Goal: Transaction & Acquisition: Book appointment/travel/reservation

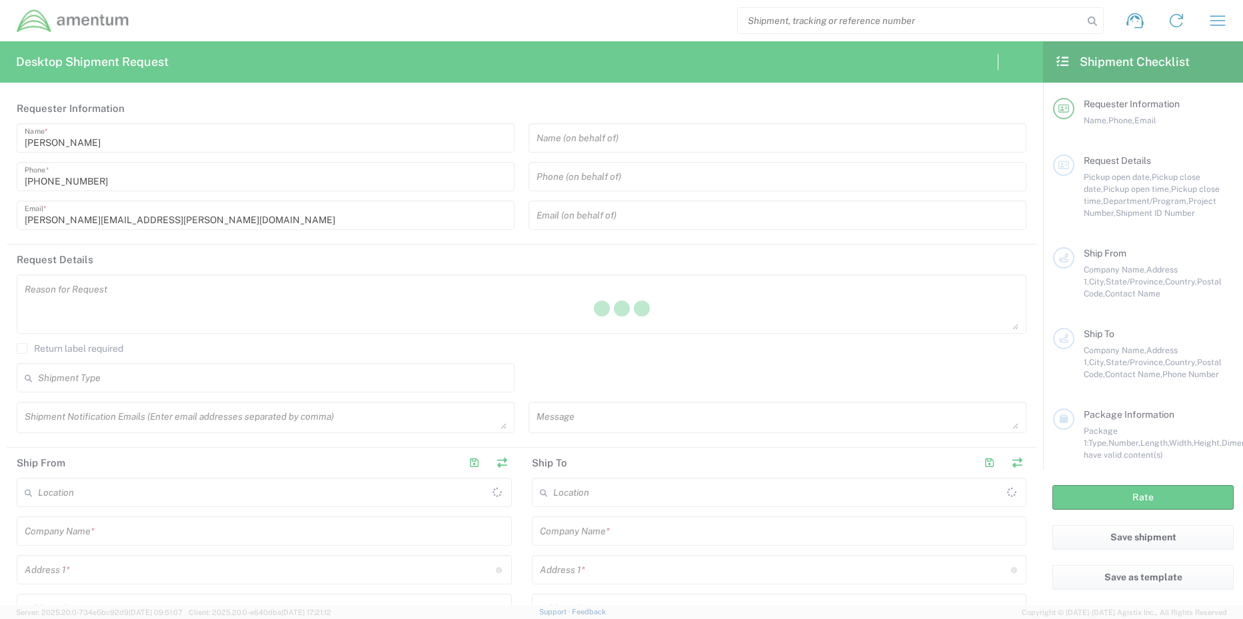
type input "[GEOGRAPHIC_DATA]"
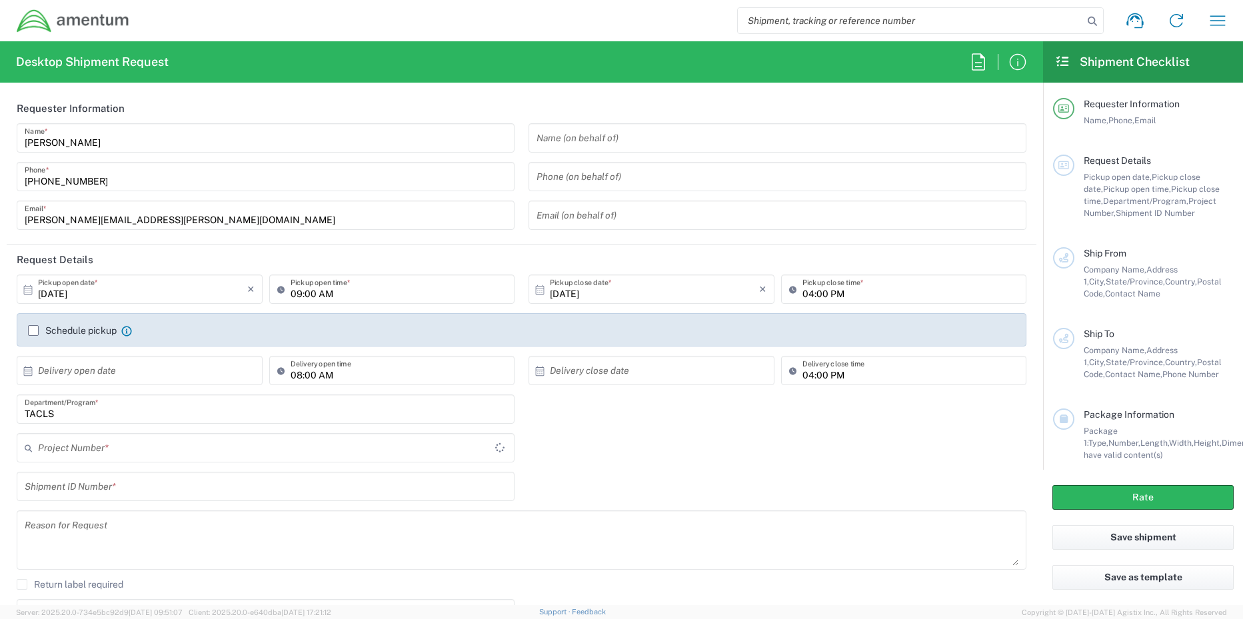
type input "TACLS"
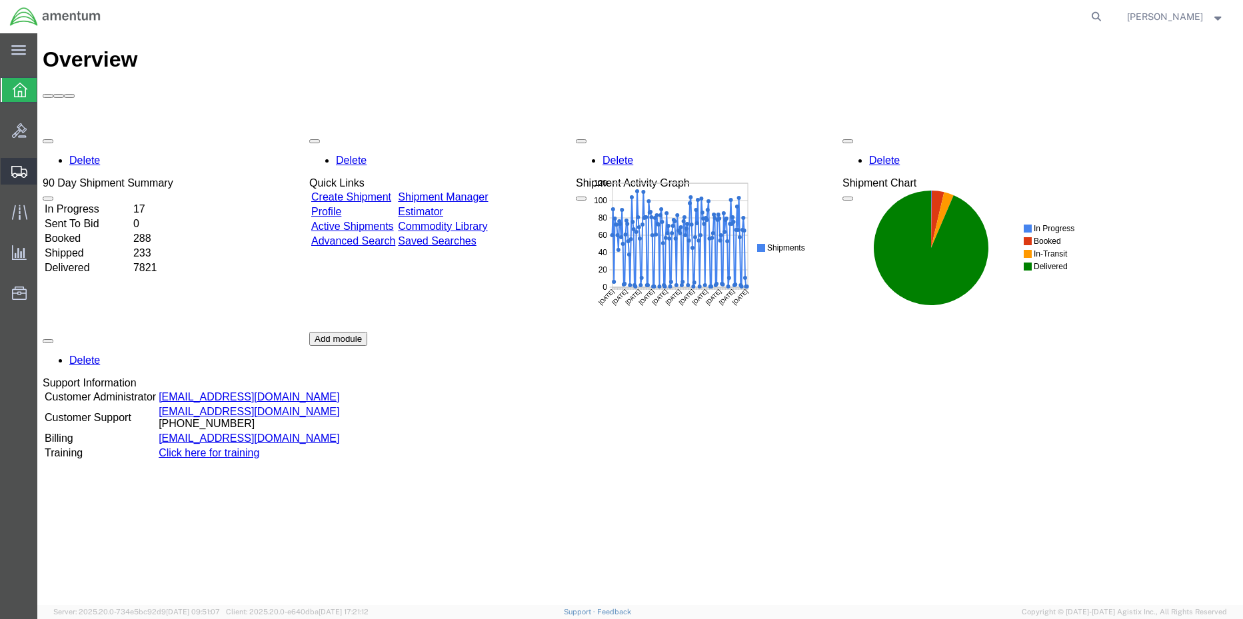
click at [0, 0] on span "Shipment Manager" at bounding box center [0, 0] width 0 height 0
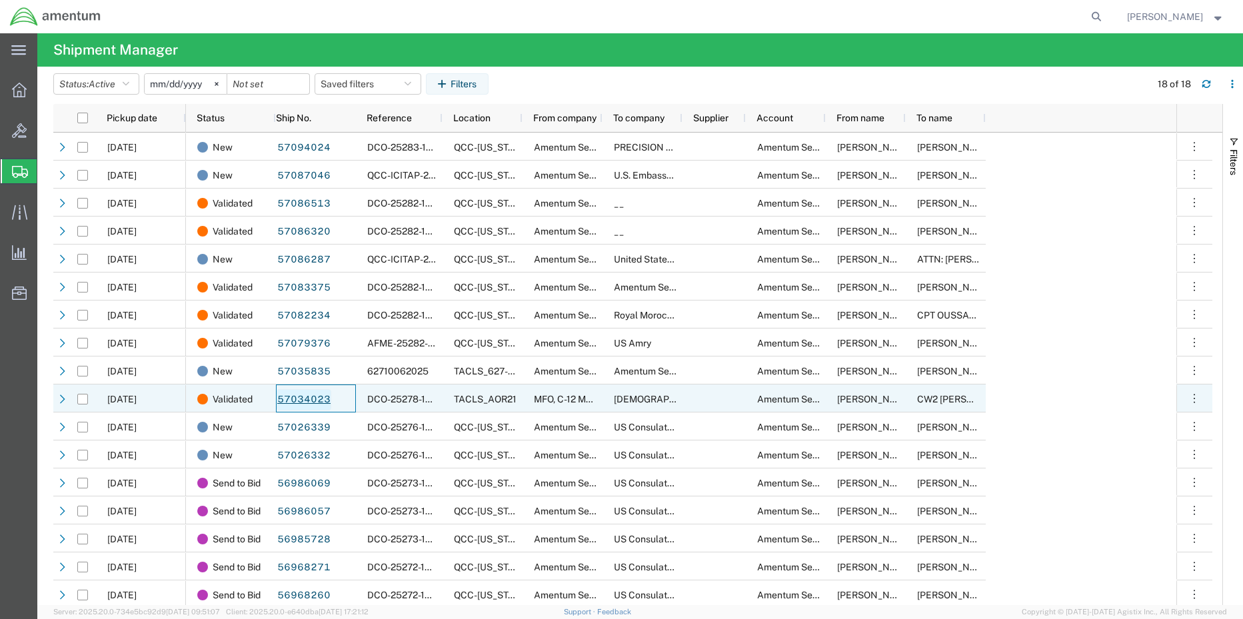
drag, startPoint x: 334, startPoint y: 406, endPoint x: 278, endPoint y: 401, distance: 56.2
click at [279, 401] on div "57034023" at bounding box center [316, 399] width 80 height 28
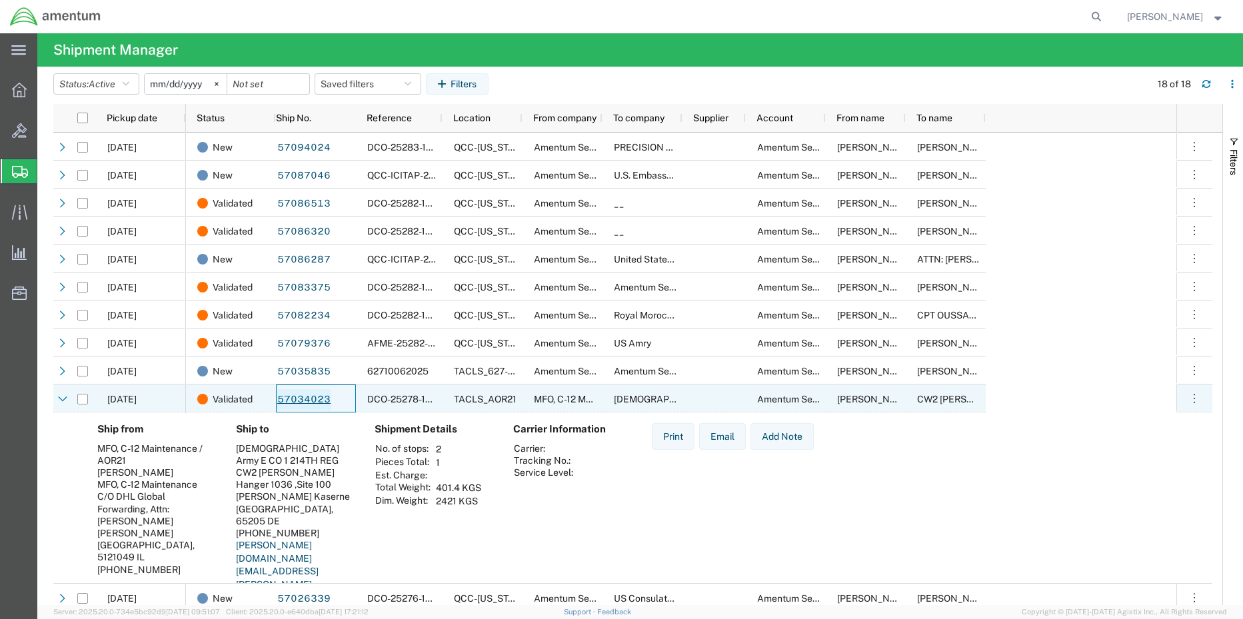
drag, startPoint x: 335, startPoint y: 401, endPoint x: 279, endPoint y: 400, distance: 56.7
click at [279, 400] on div "57034023" at bounding box center [316, 399] width 80 height 28
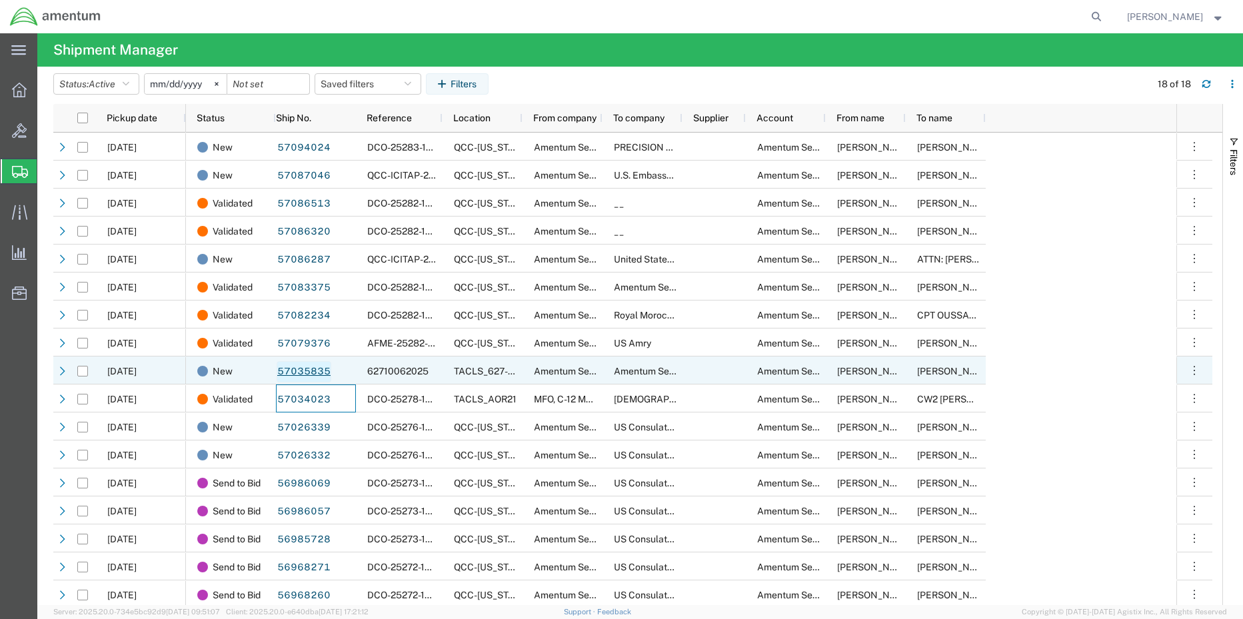
click at [329, 367] on link "57035835" at bounding box center [304, 371] width 55 height 21
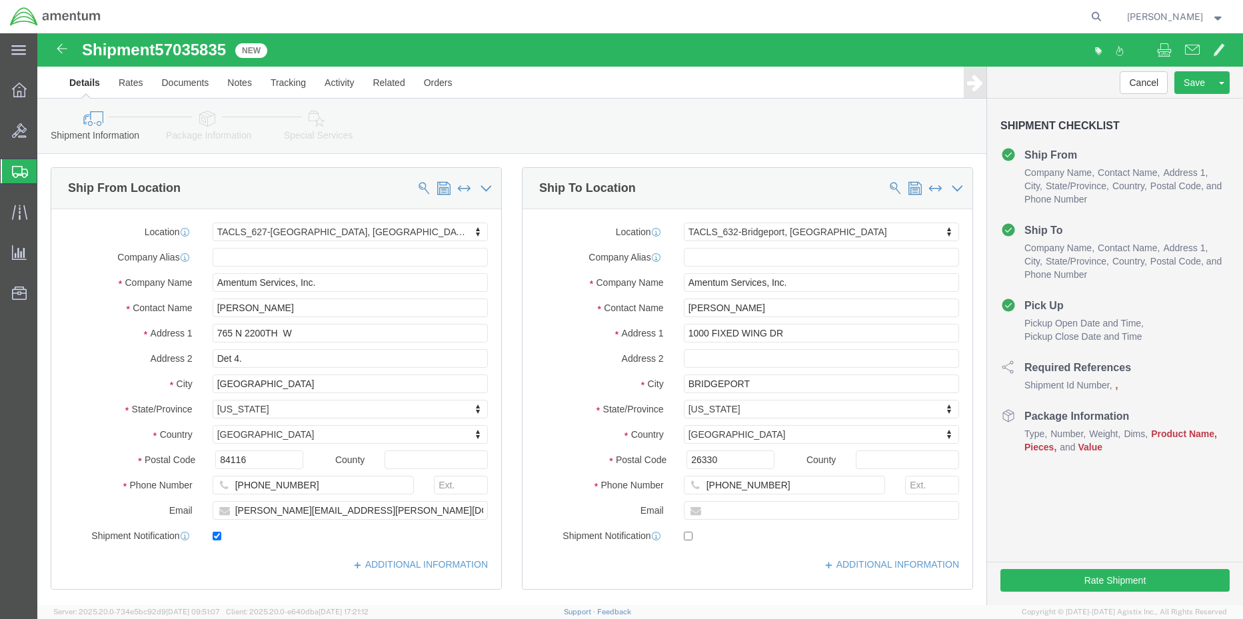
select select "42714"
select select "42717"
click button "Cancel"
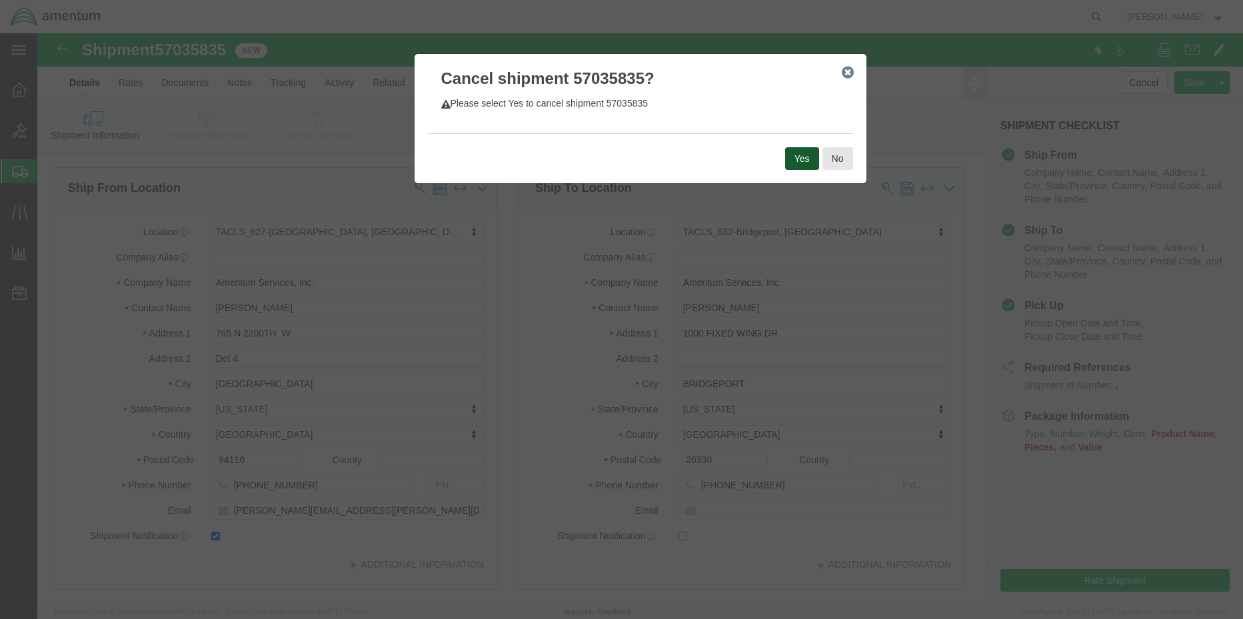
click button "Yes"
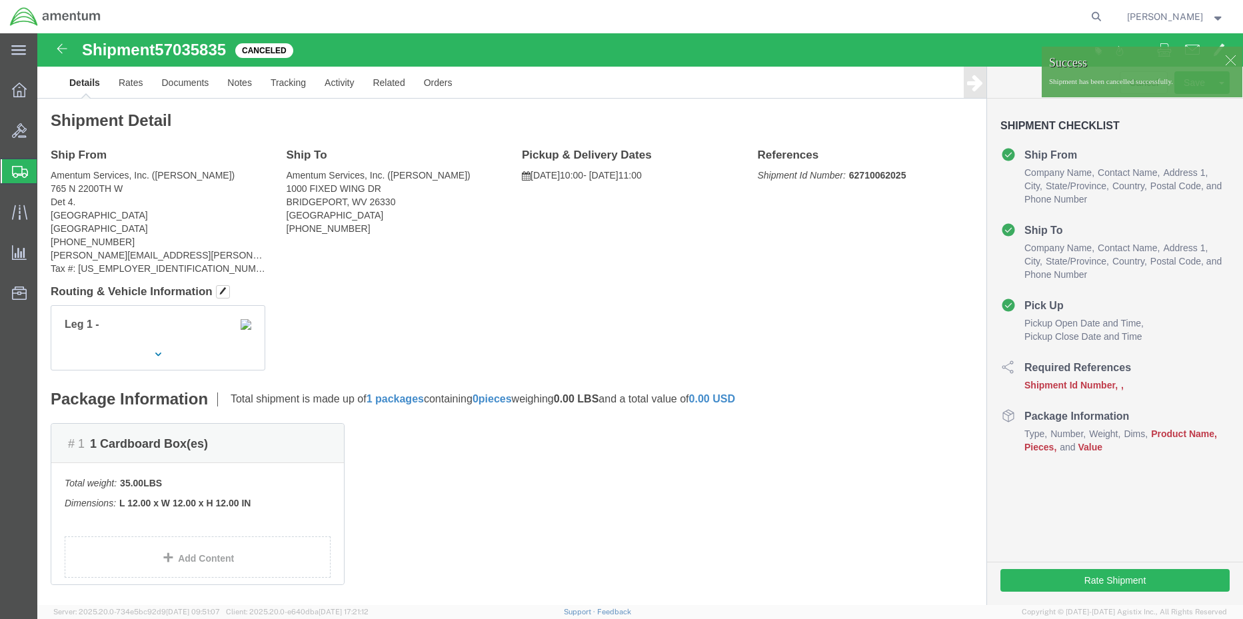
click at [0, 0] on span "Shipment Manager" at bounding box center [0, 0] width 0 height 0
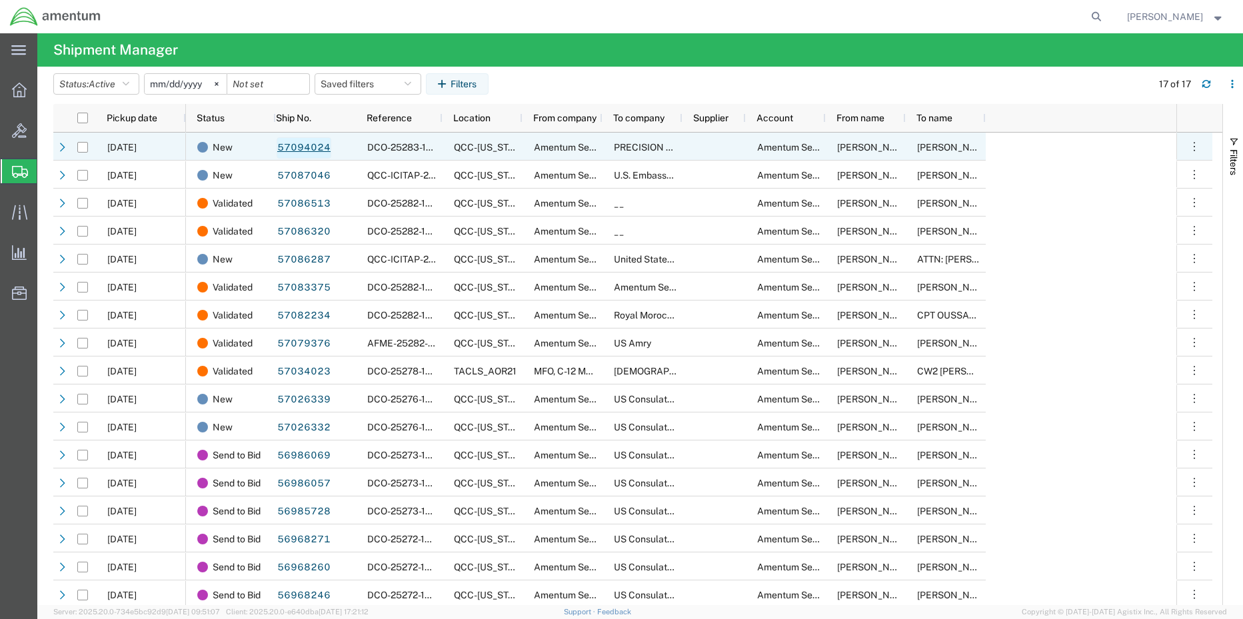
click at [296, 150] on link "57094024" at bounding box center [304, 147] width 55 height 21
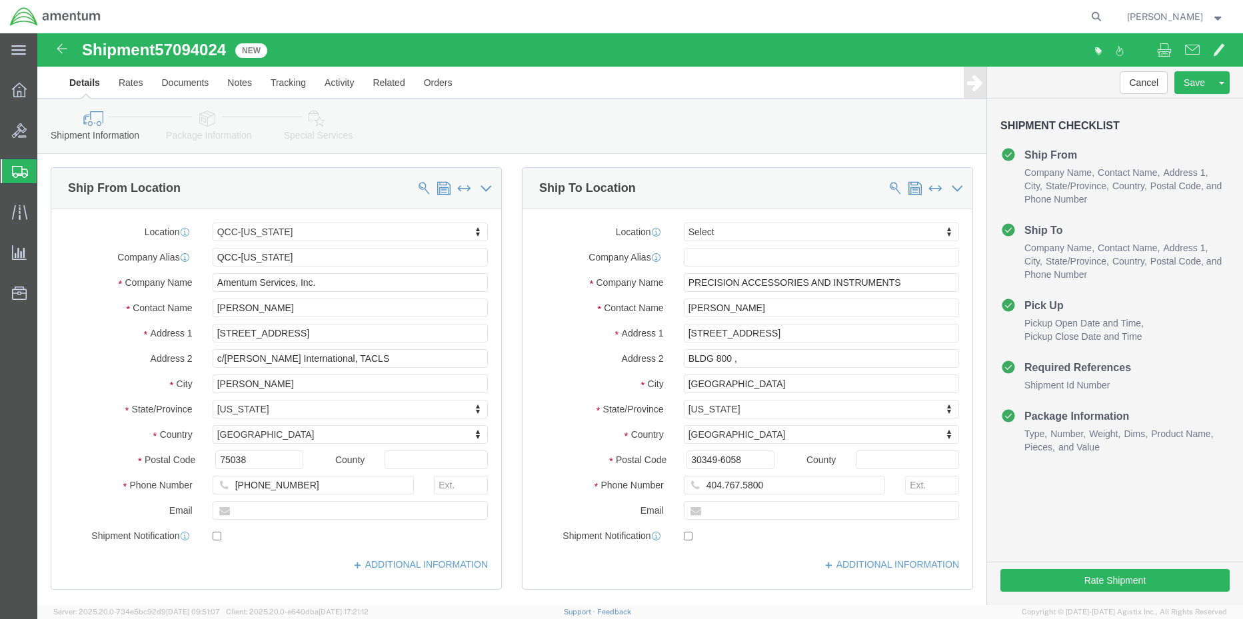
select select "42668"
select select
click button "Rate Shipment"
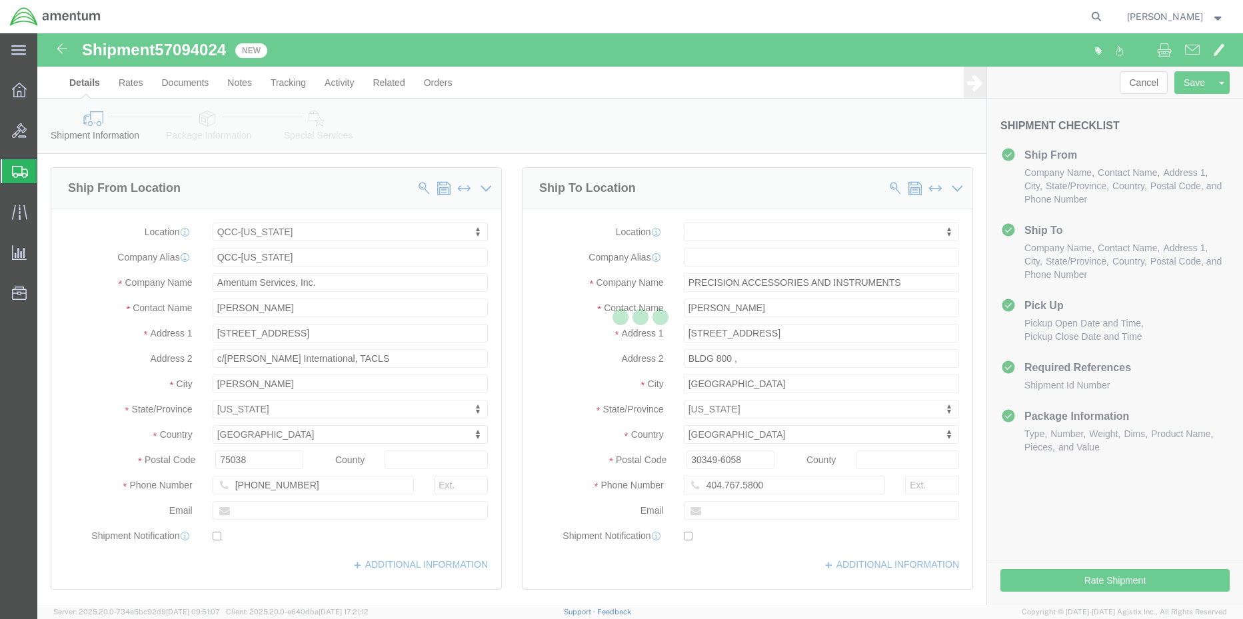
select select "42668"
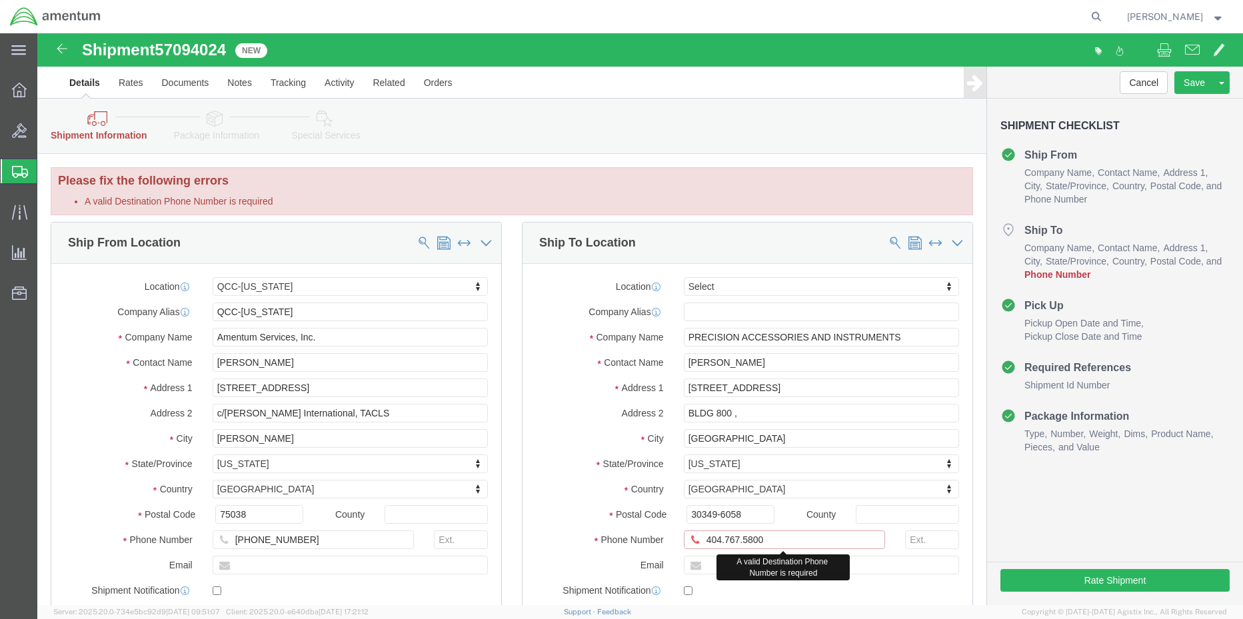
drag, startPoint x: 683, startPoint y: 503, endPoint x: 710, endPoint y: 529, distance: 37.7
click input "404.767.5800"
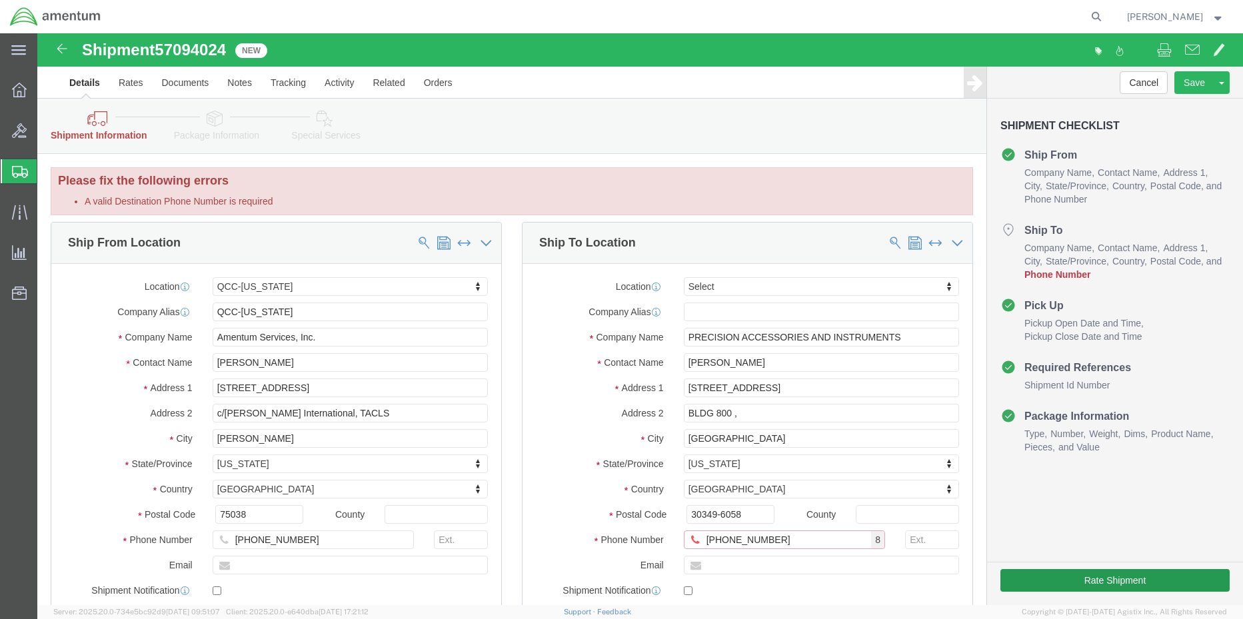
type input "[PHONE_NUMBER]"
click button "Rate Shipment"
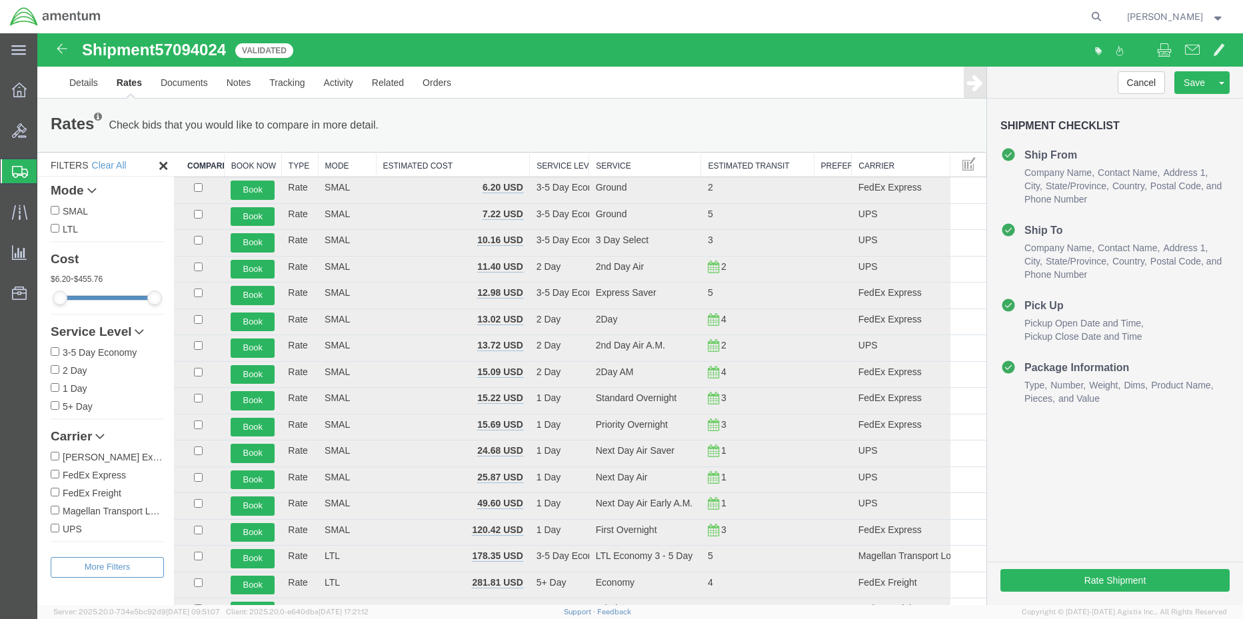
click at [54, 475] on input "FedEx Express" at bounding box center [55, 474] width 9 height 9
checkbox input "true"
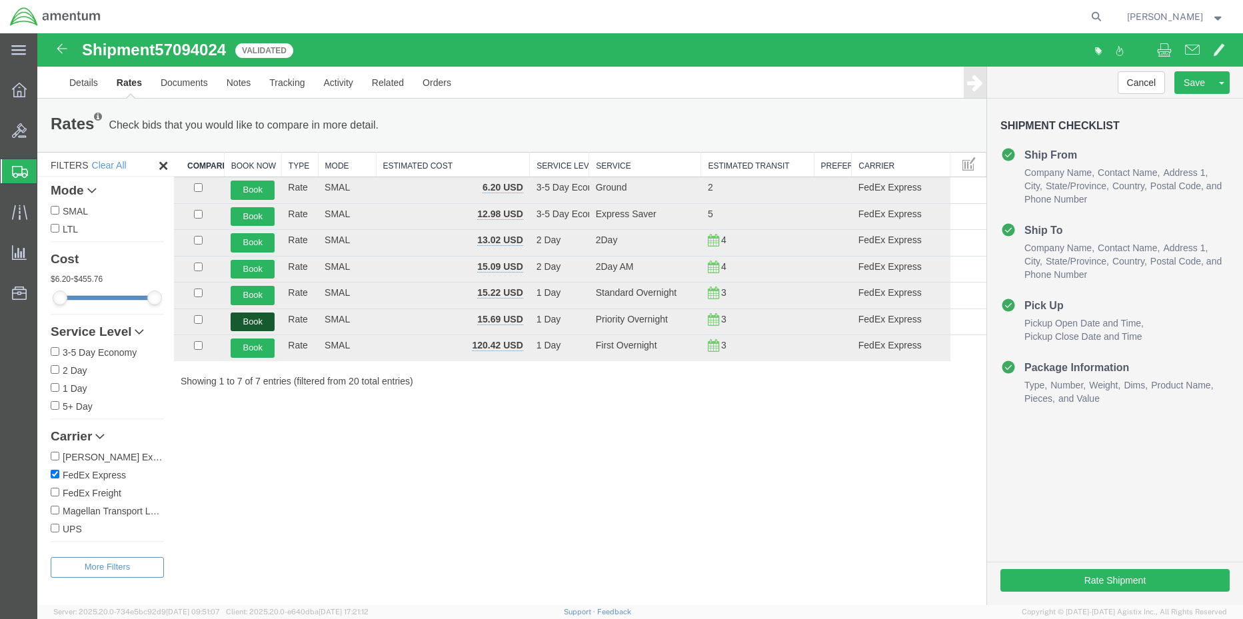
click at [236, 324] on button "Book" at bounding box center [253, 322] width 44 height 19
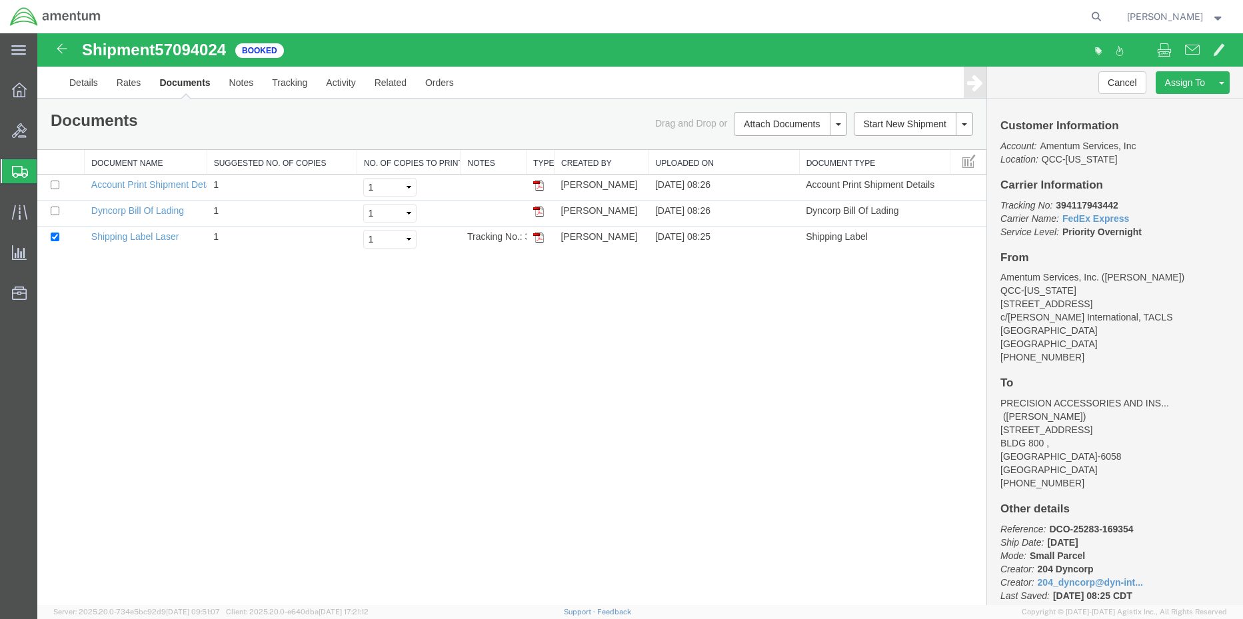
drag, startPoint x: 537, startPoint y: 234, endPoint x: 1072, endPoint y: 299, distance: 539.1
click at [537, 235] on img at bounding box center [538, 237] width 11 height 11
drag, startPoint x: 15, startPoint y: 136, endPoint x: 13, endPoint y: 90, distance: 46.0
click at [15, 136] on icon at bounding box center [19, 130] width 15 height 15
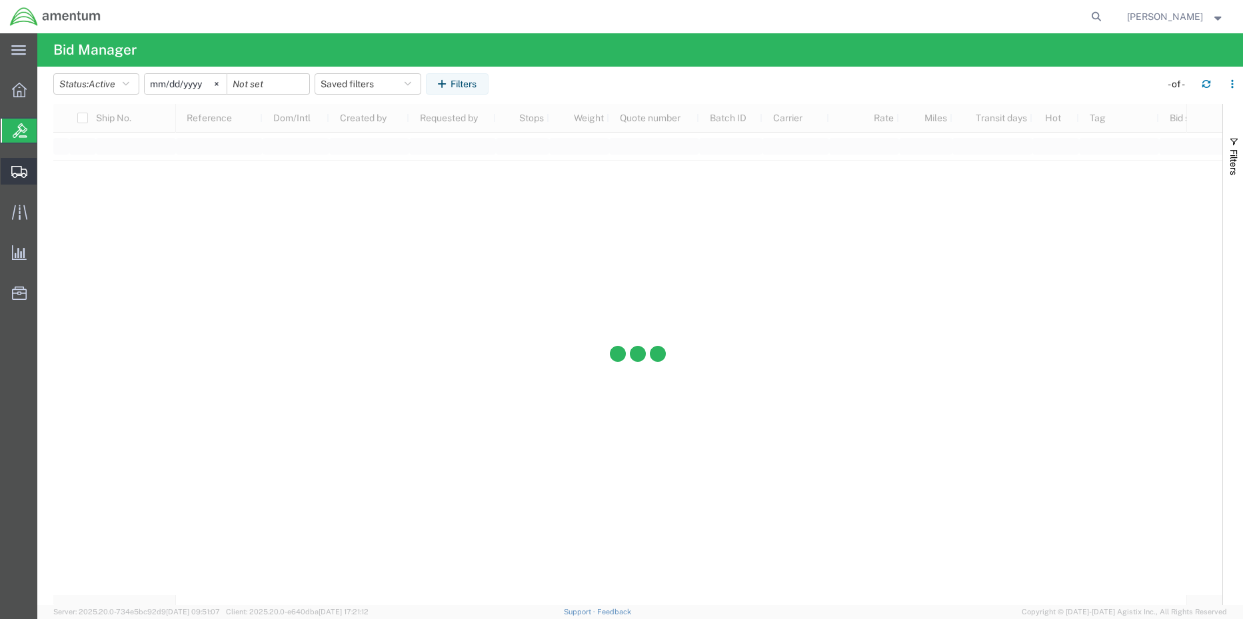
click at [0, 0] on span "Shipment Manager" at bounding box center [0, 0] width 0 height 0
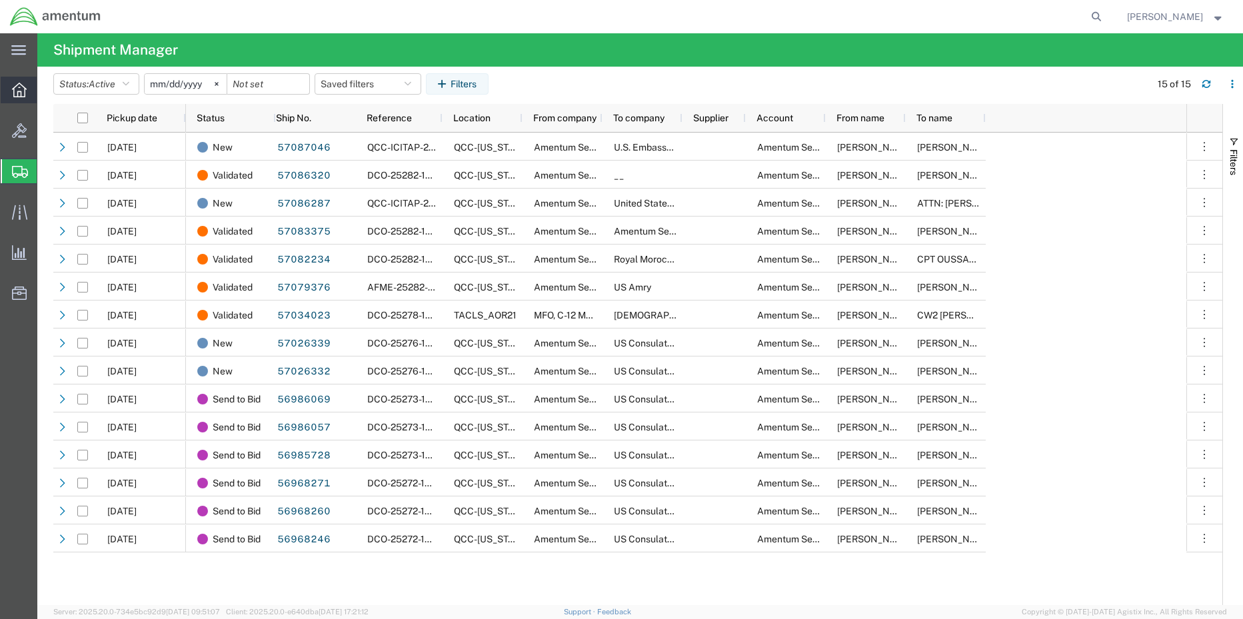
click at [24, 90] on icon at bounding box center [19, 90] width 15 height 15
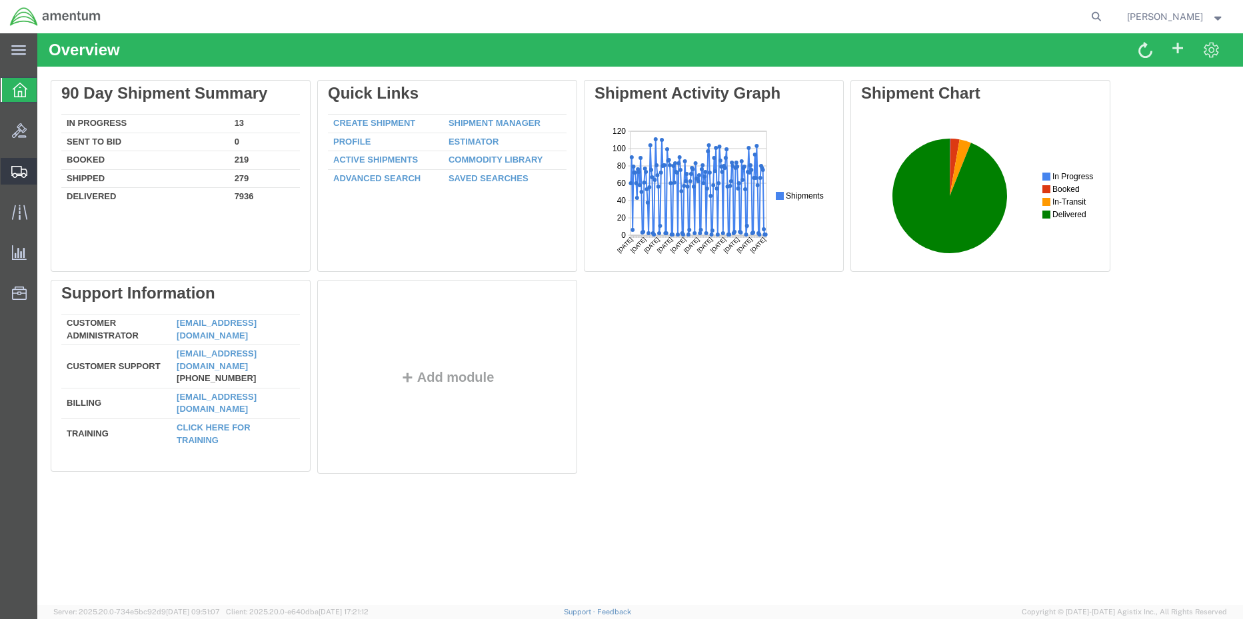
click at [0, 0] on span "Shipment Manager" at bounding box center [0, 0] width 0 height 0
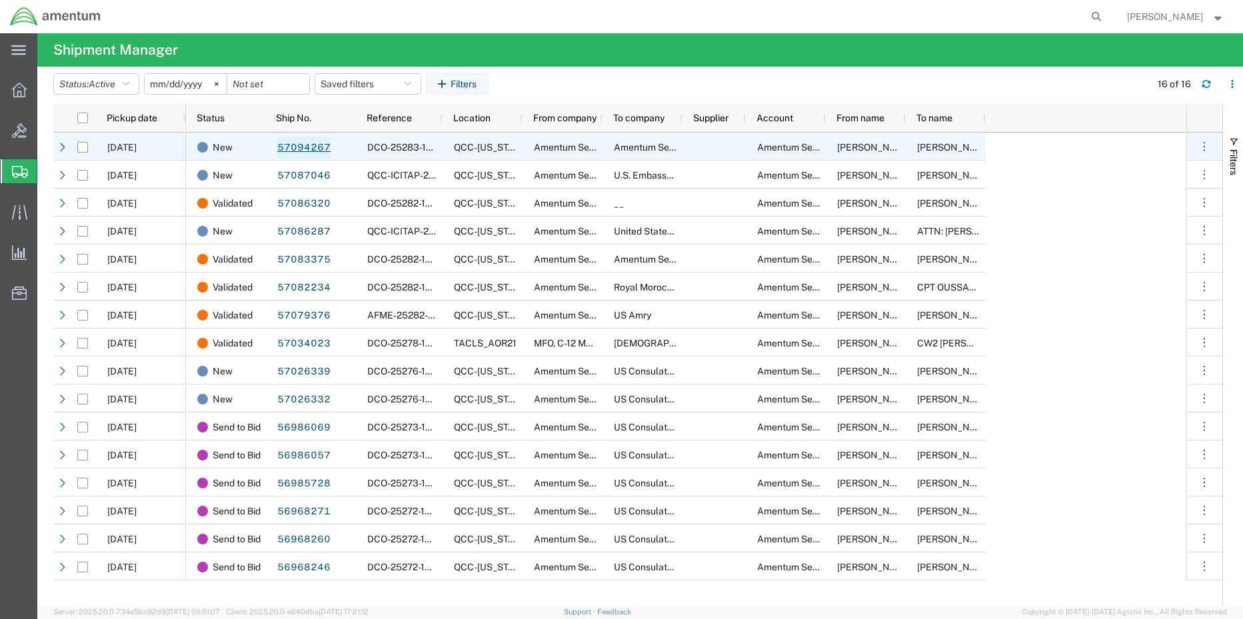
click at [309, 149] on link "57094267" at bounding box center [304, 147] width 55 height 21
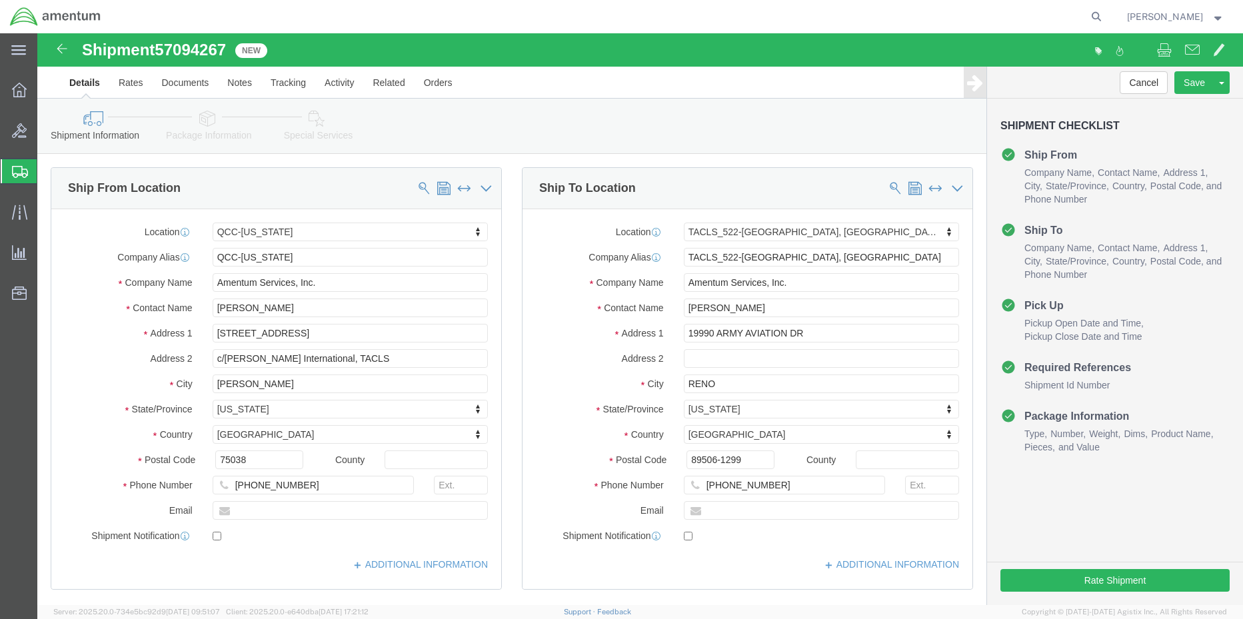
select select "42668"
select select "42690"
click button "Rate Shipment"
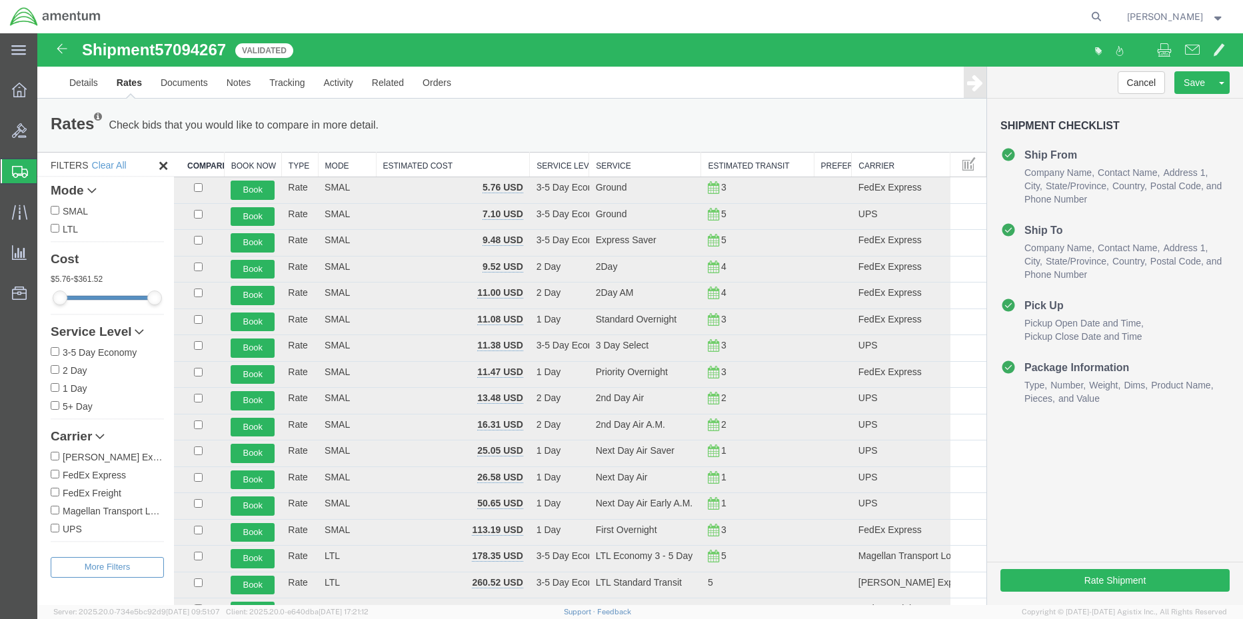
drag, startPoint x: 58, startPoint y: 475, endPoint x: 97, endPoint y: 503, distance: 48.1
click at [56, 475] on input "FedEx Express" at bounding box center [55, 474] width 9 height 9
checkbox input "true"
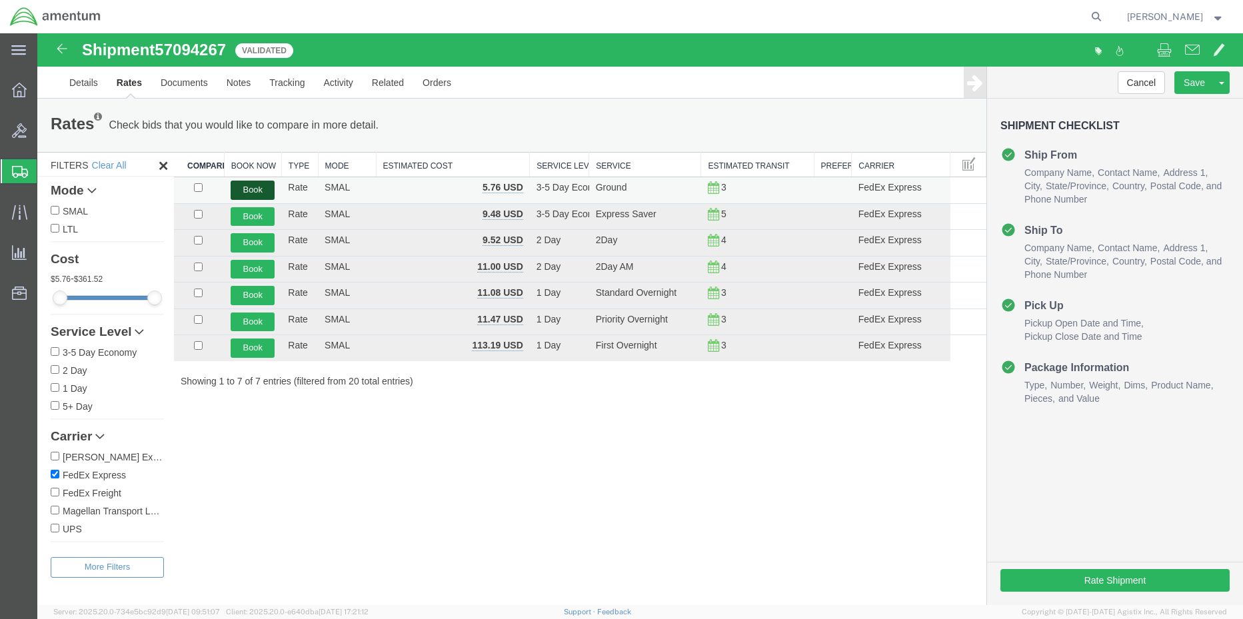
click at [255, 189] on button "Book" at bounding box center [253, 190] width 44 height 19
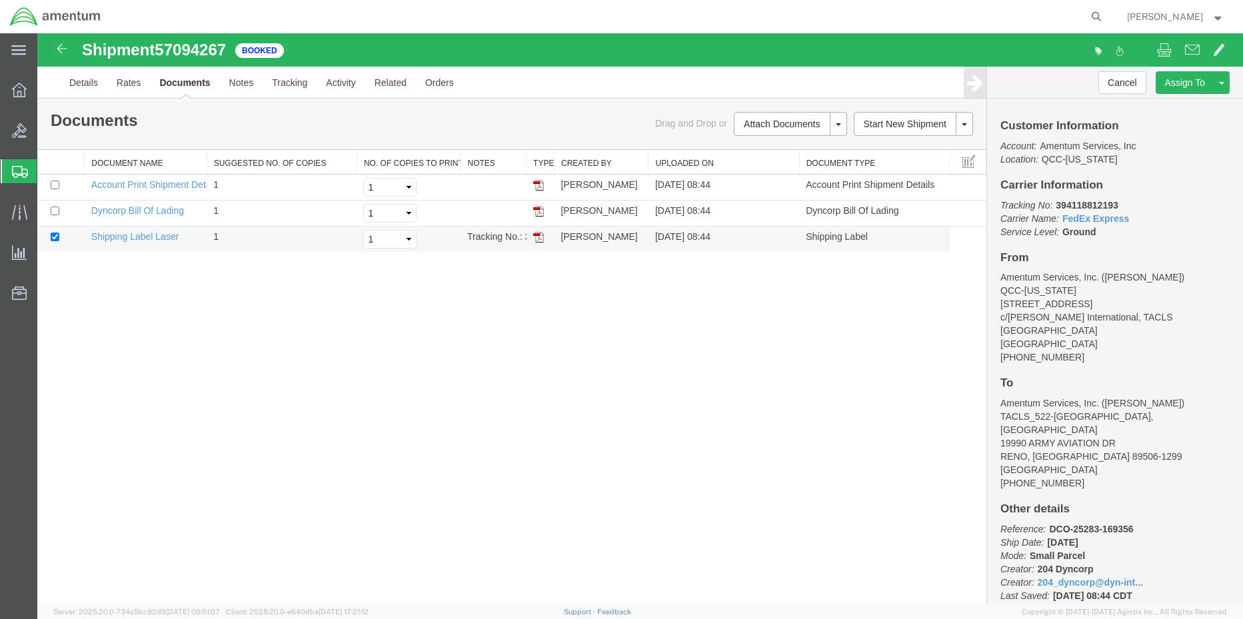
click at [536, 240] on img at bounding box center [538, 237] width 11 height 11
click at [8, 90] on div at bounding box center [19, 90] width 37 height 27
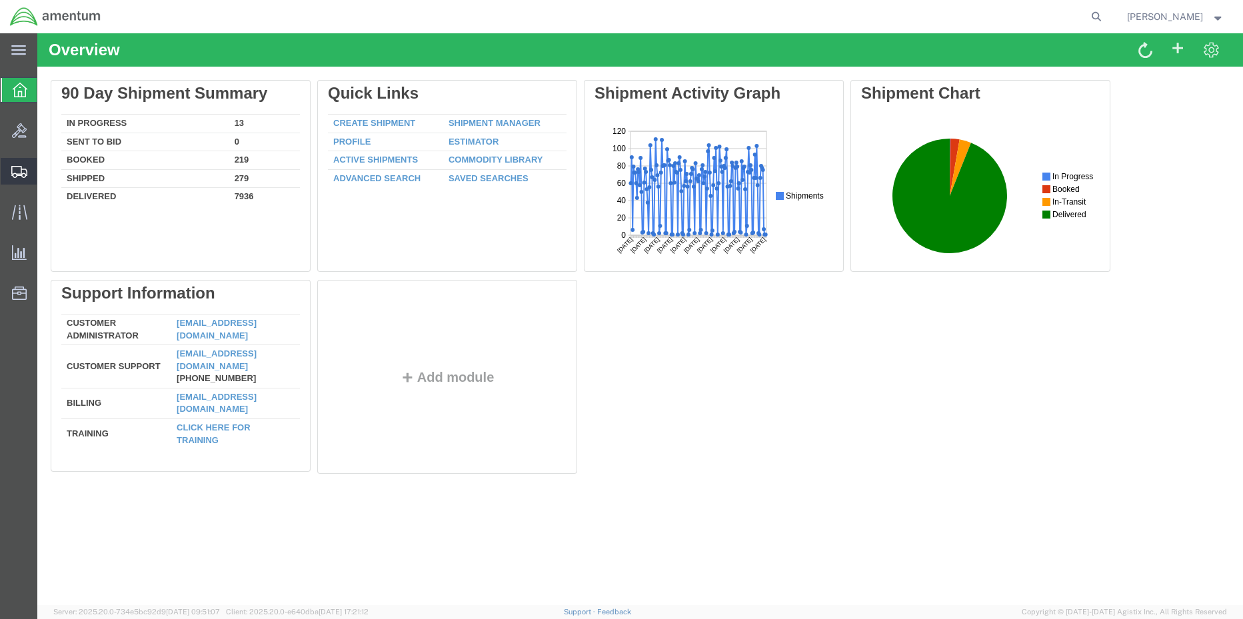
click at [22, 178] on div at bounding box center [19, 171] width 37 height 27
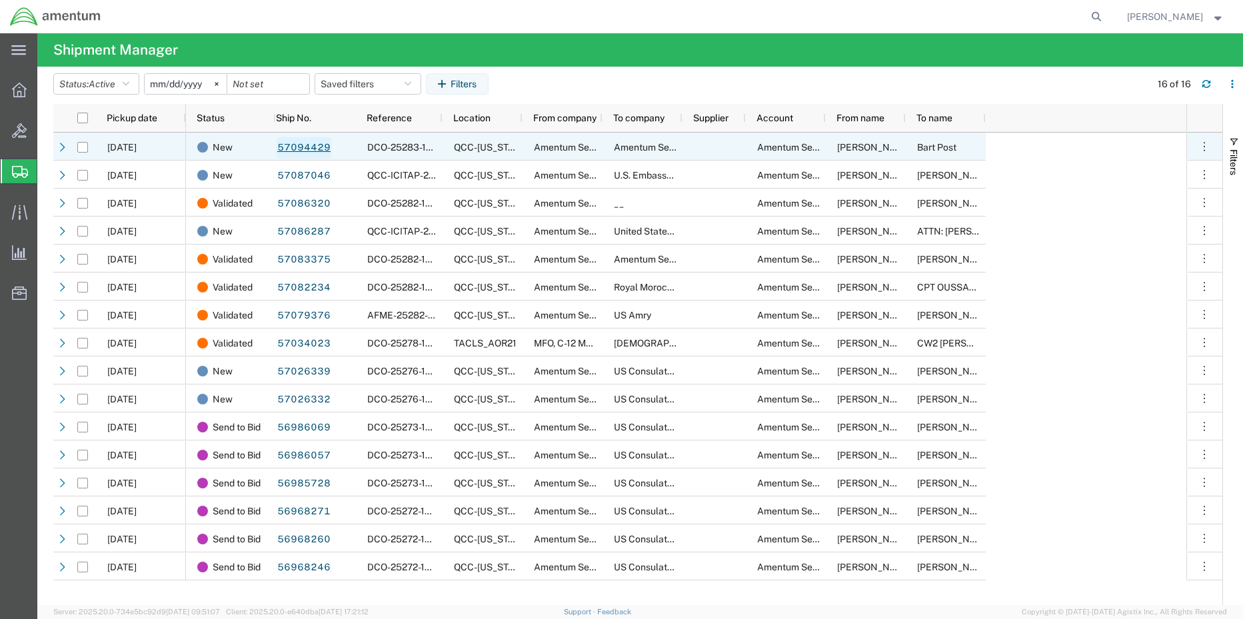
click at [307, 148] on link "57094429" at bounding box center [304, 147] width 55 height 21
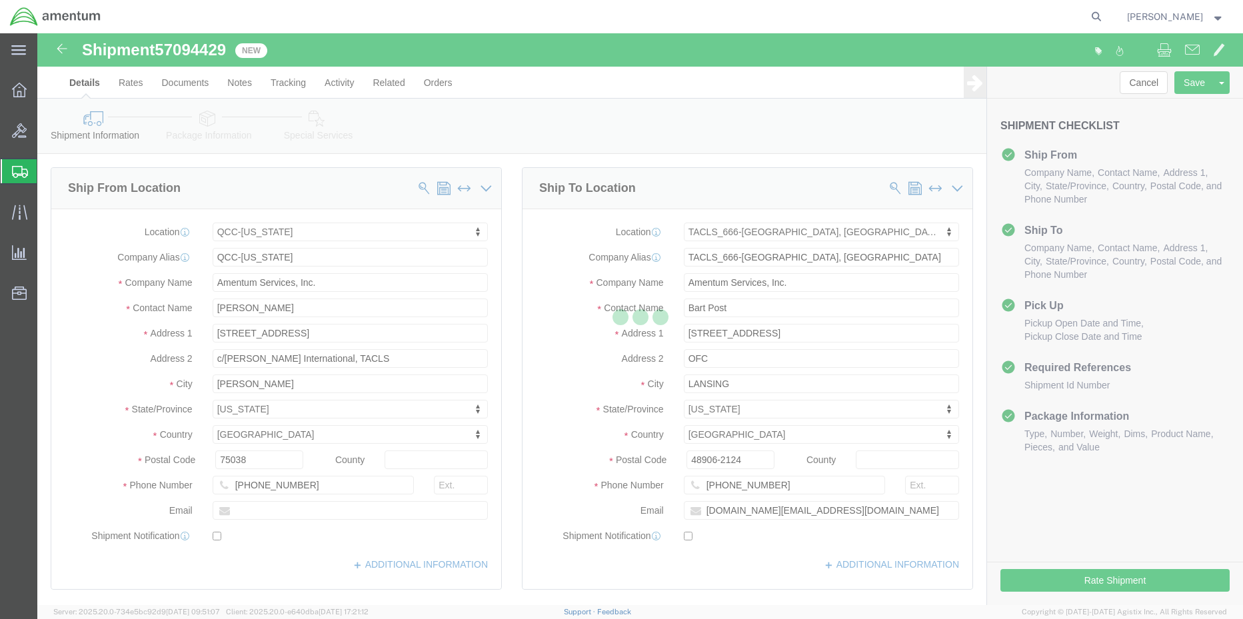
select select "42668"
select select "42733"
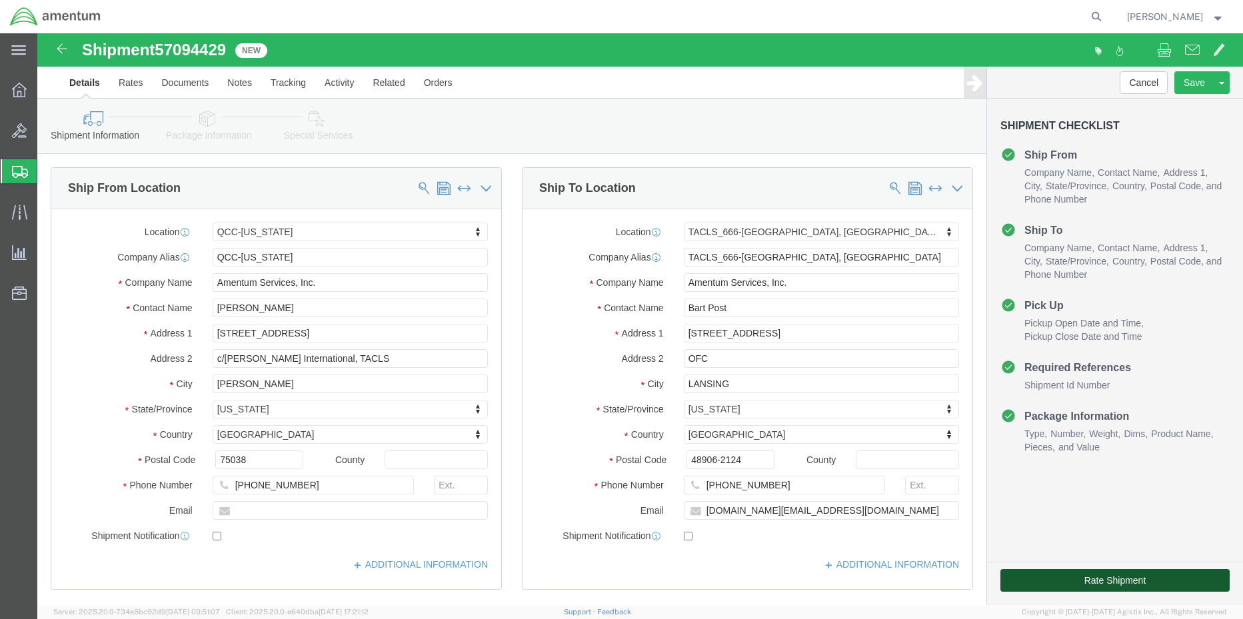
click button "Rate Shipment"
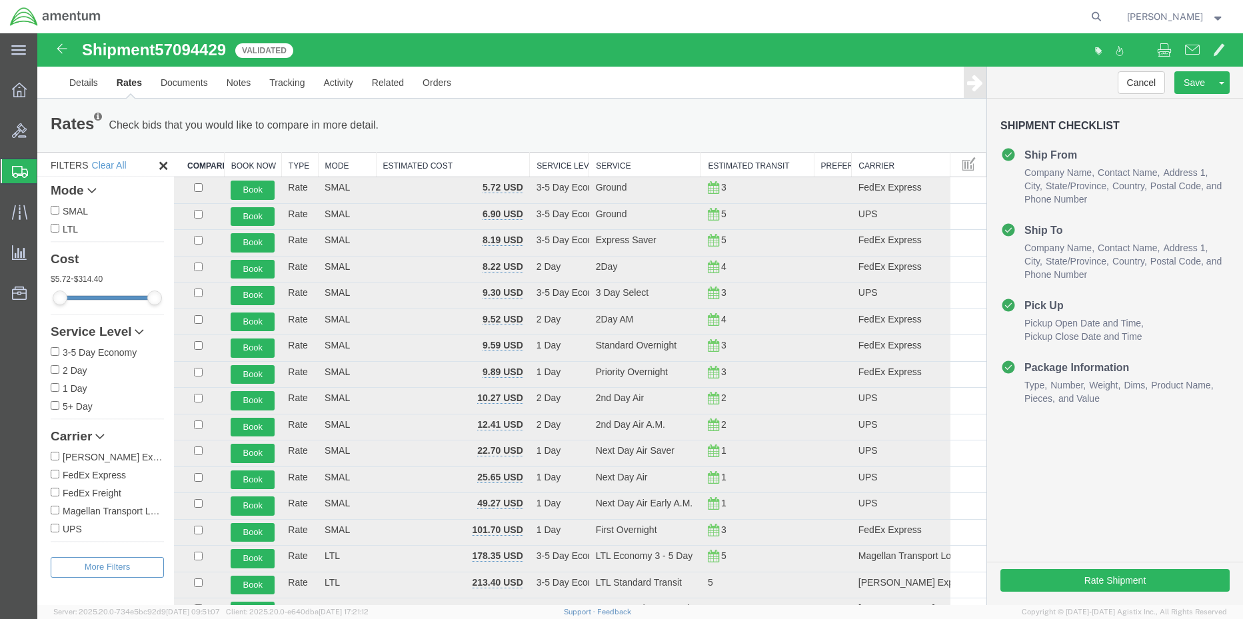
click at [55, 474] on input "FedEx Express" at bounding box center [55, 474] width 9 height 9
checkbox input "true"
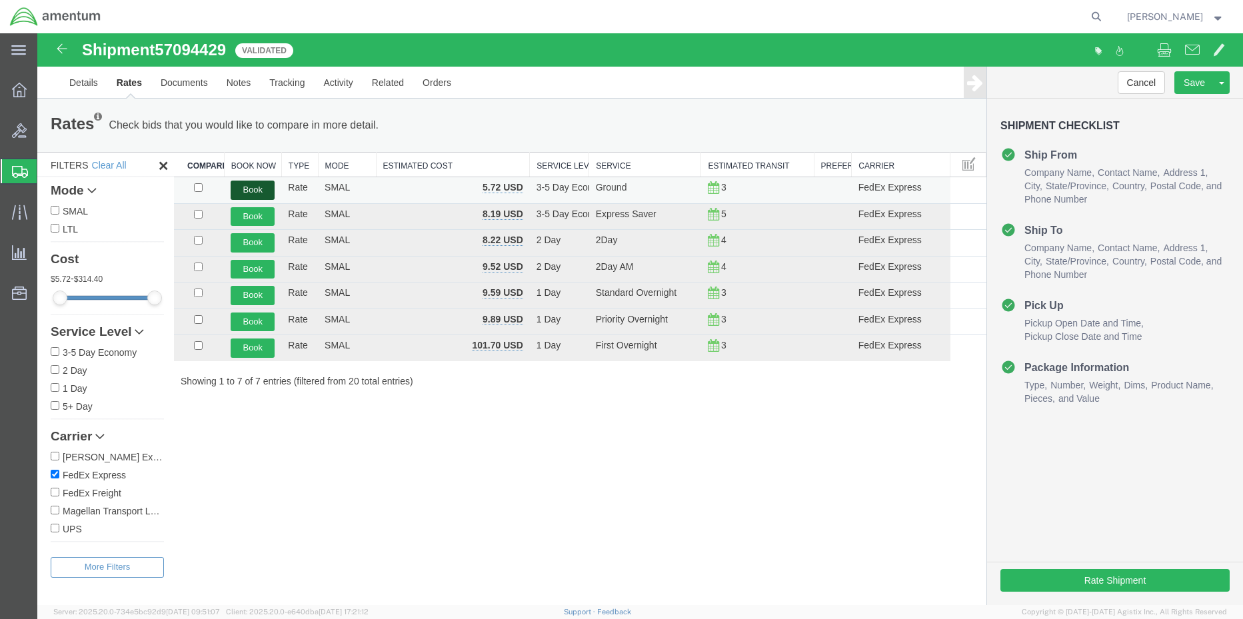
click at [239, 191] on button "Book" at bounding box center [253, 190] width 44 height 19
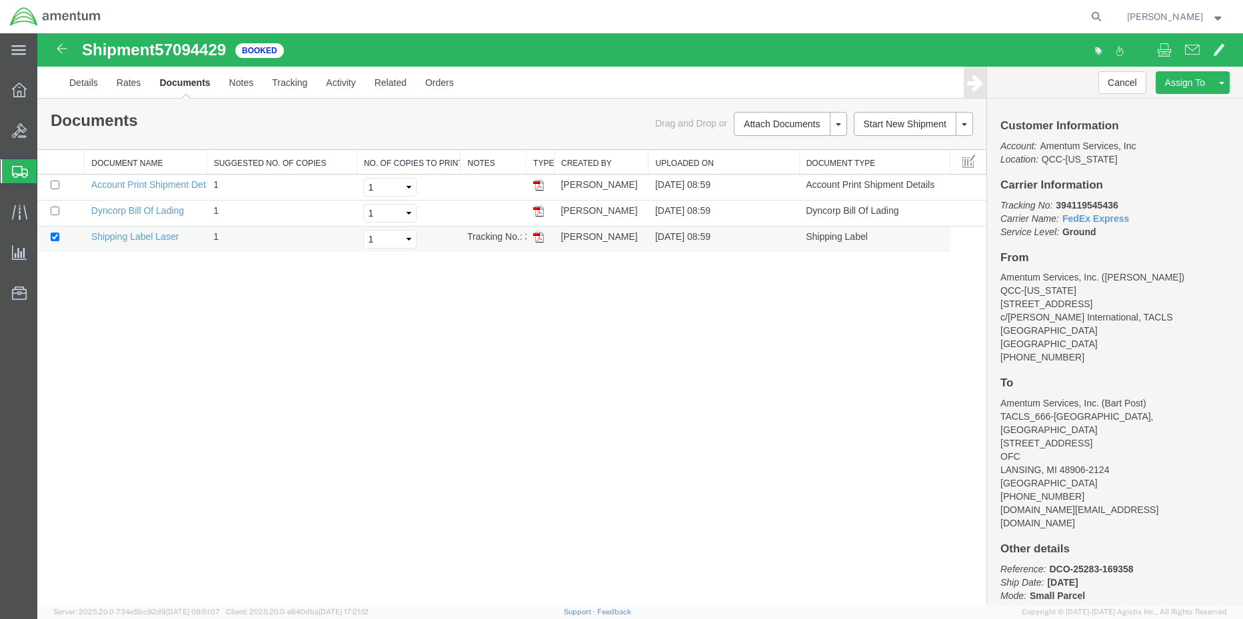
click at [539, 239] on img at bounding box center [538, 237] width 11 height 11
